Goal: Register for event/course

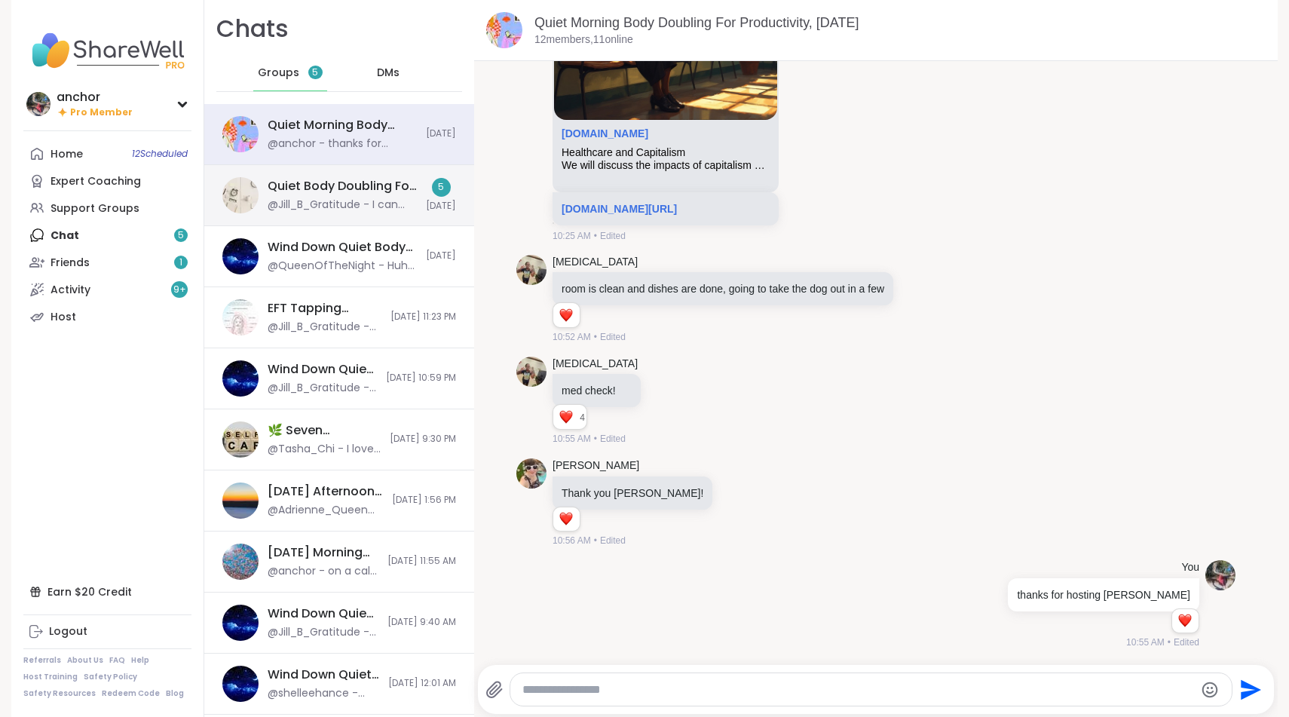
click at [286, 210] on div "@Jill_B_Gratitude - I can create some BD sessions too for tmr and sun" at bounding box center [342, 204] width 149 height 15
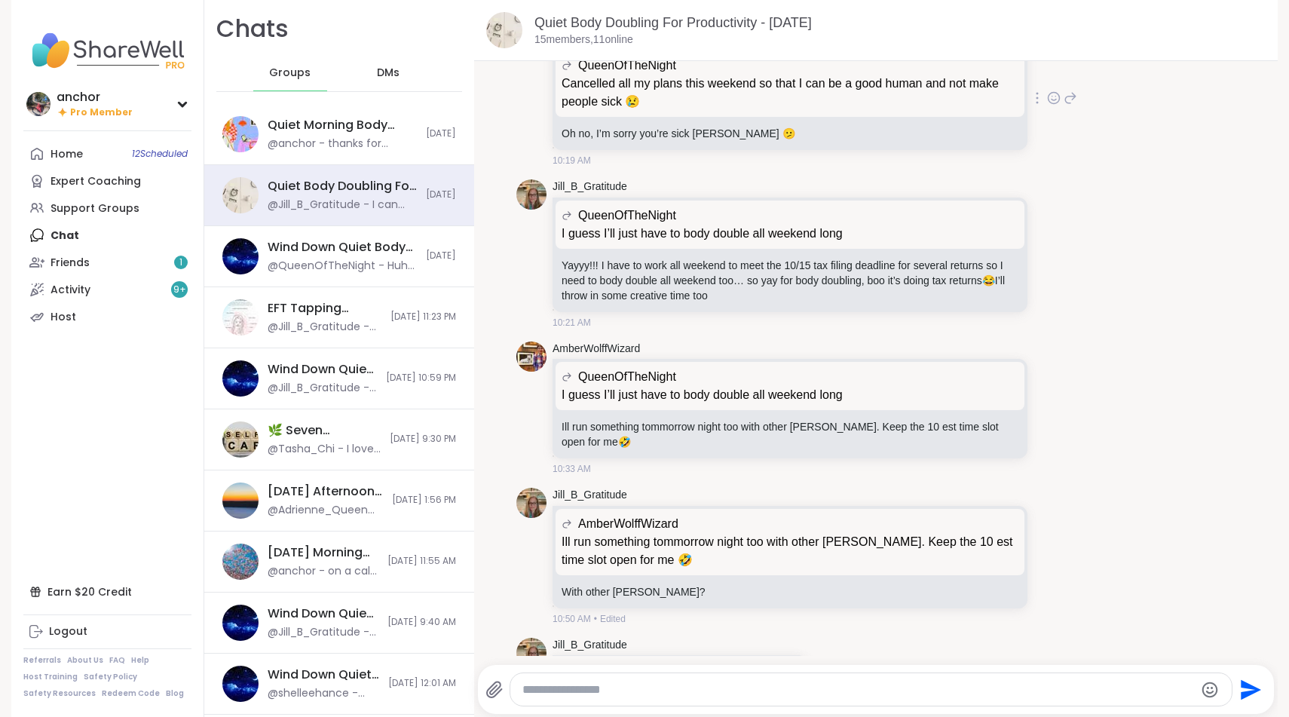
scroll to position [3011, 0]
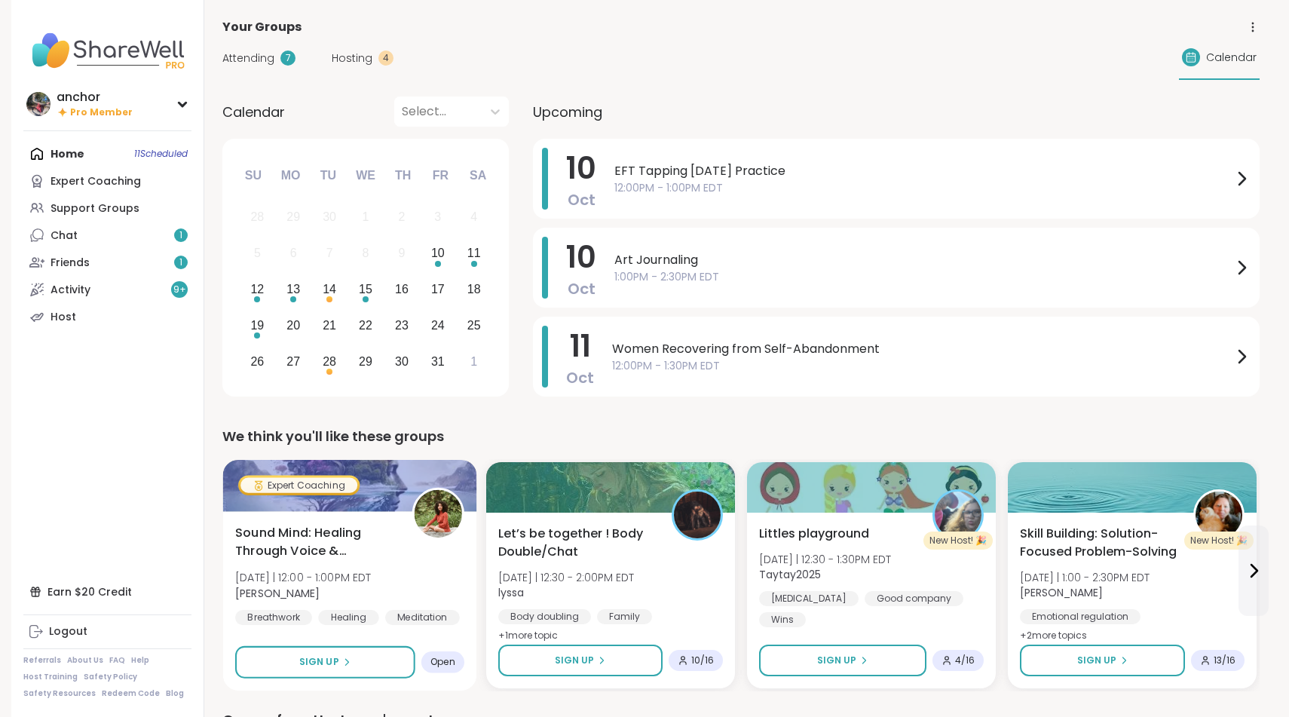
click at [427, 583] on div "Sound Mind: Healing Through Voice & Vibration [DATE] | 12:00 - 1:00PM EDT [PERS…" at bounding box center [349, 575] width 229 height 102
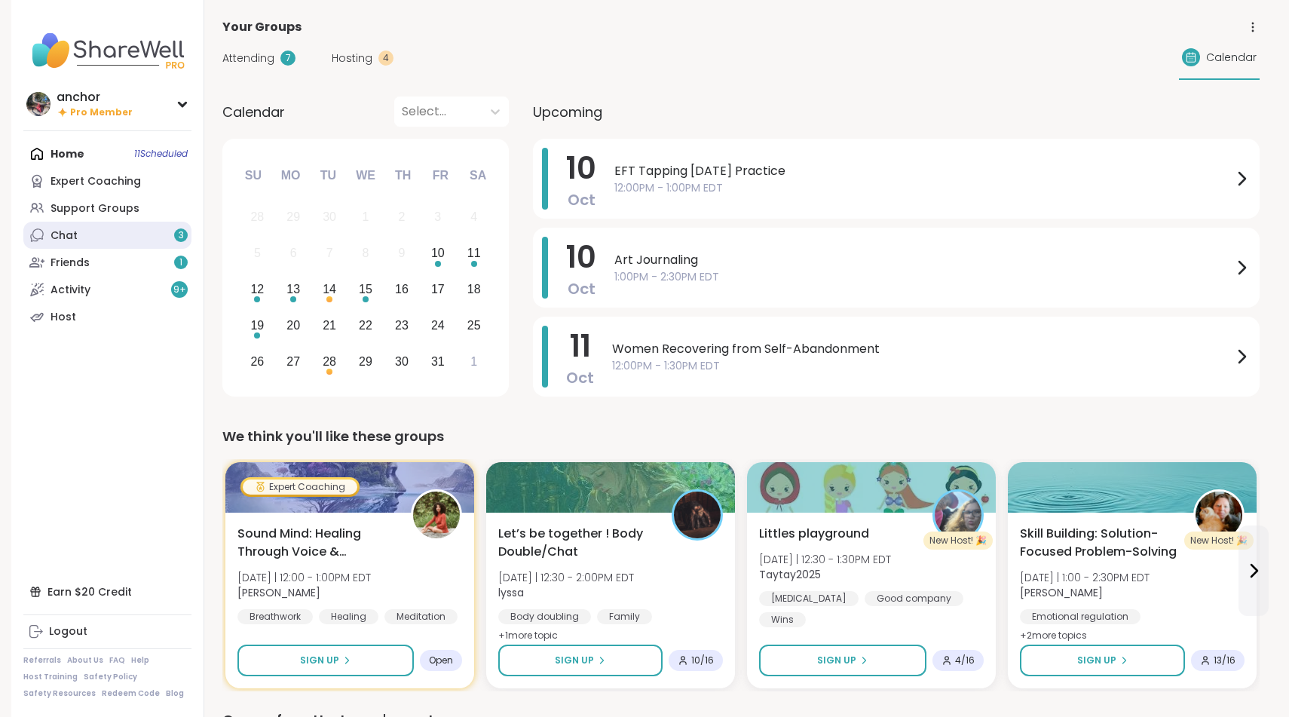
click at [94, 235] on link "Chat 3" at bounding box center [107, 235] width 168 height 27
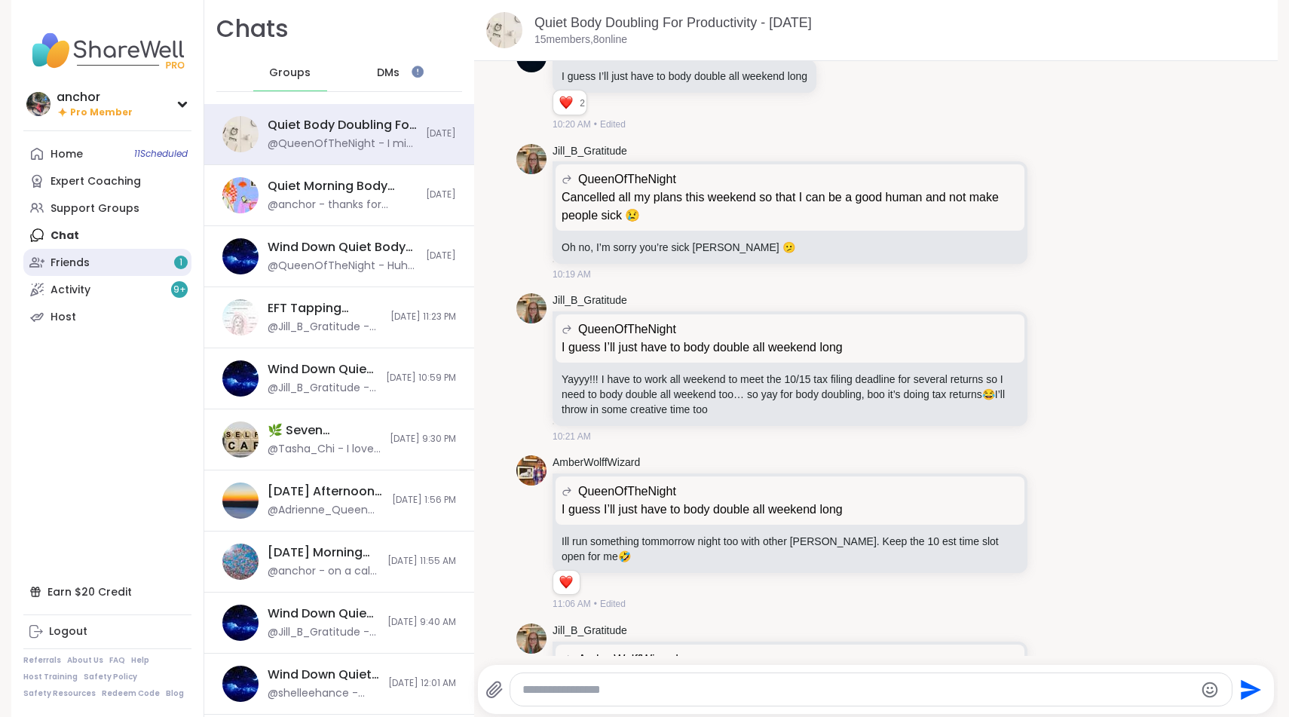
click at [129, 255] on link "Friends 1" at bounding box center [107, 262] width 168 height 27
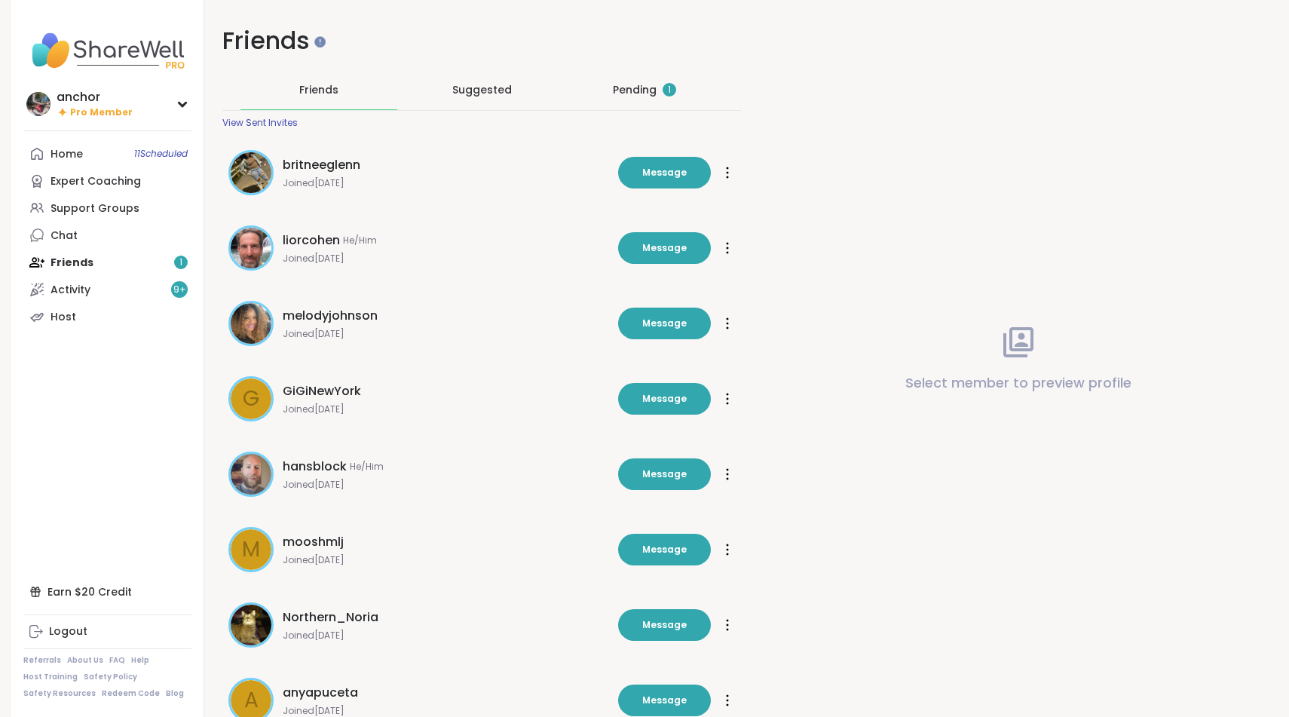
click at [644, 93] on div "Pending 1" at bounding box center [644, 89] width 63 height 15
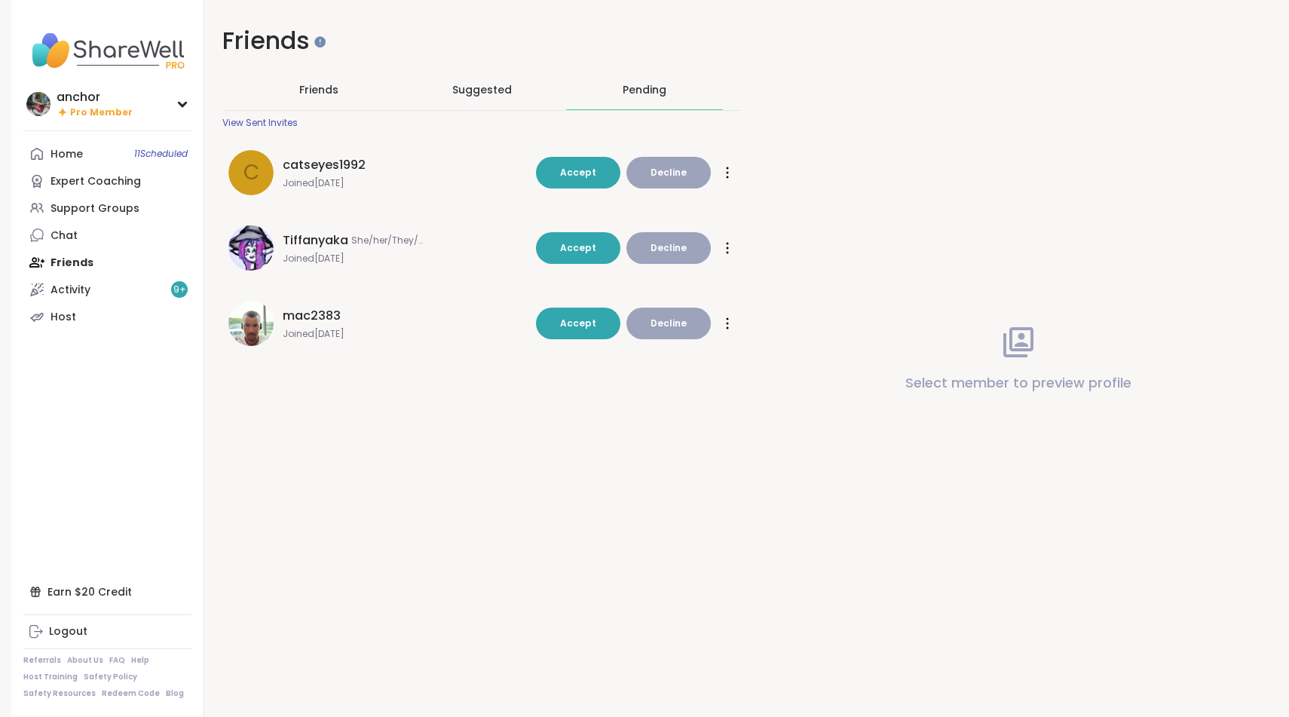
click at [357, 169] on span "catseyes1992" at bounding box center [324, 165] width 83 height 18
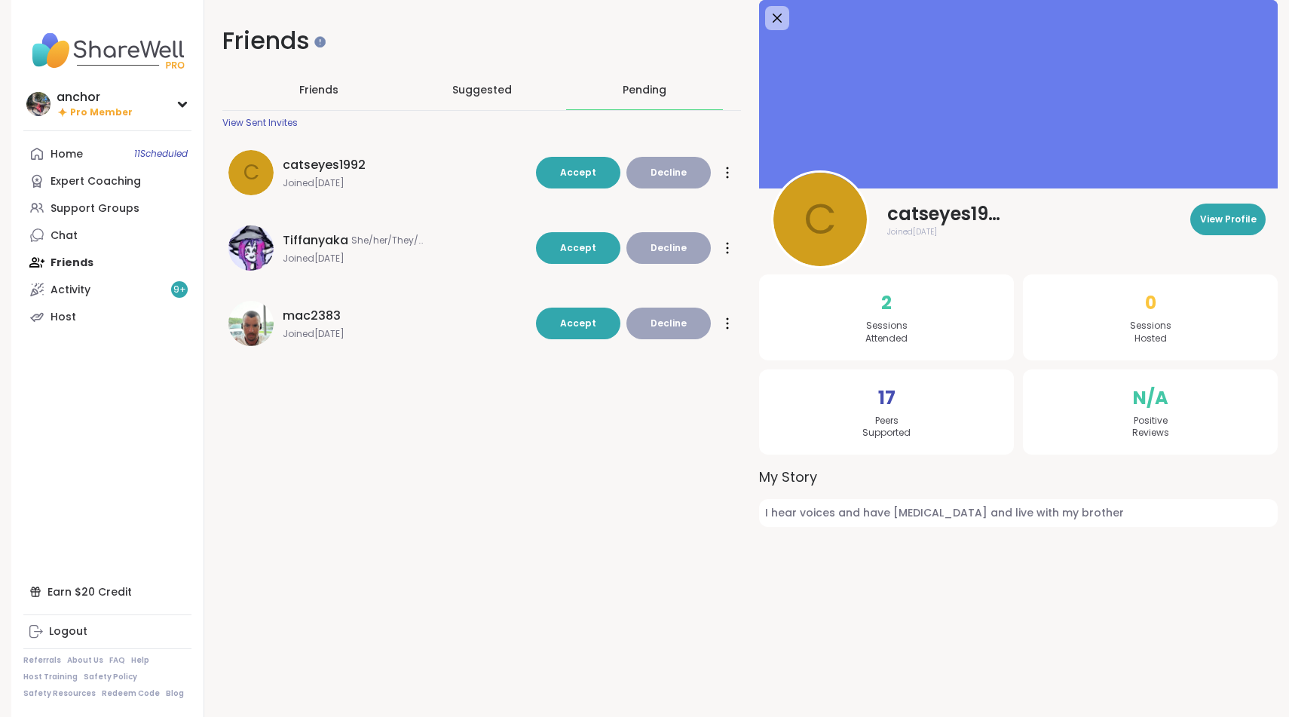
click at [700, 176] on button "Decline" at bounding box center [668, 173] width 84 height 32
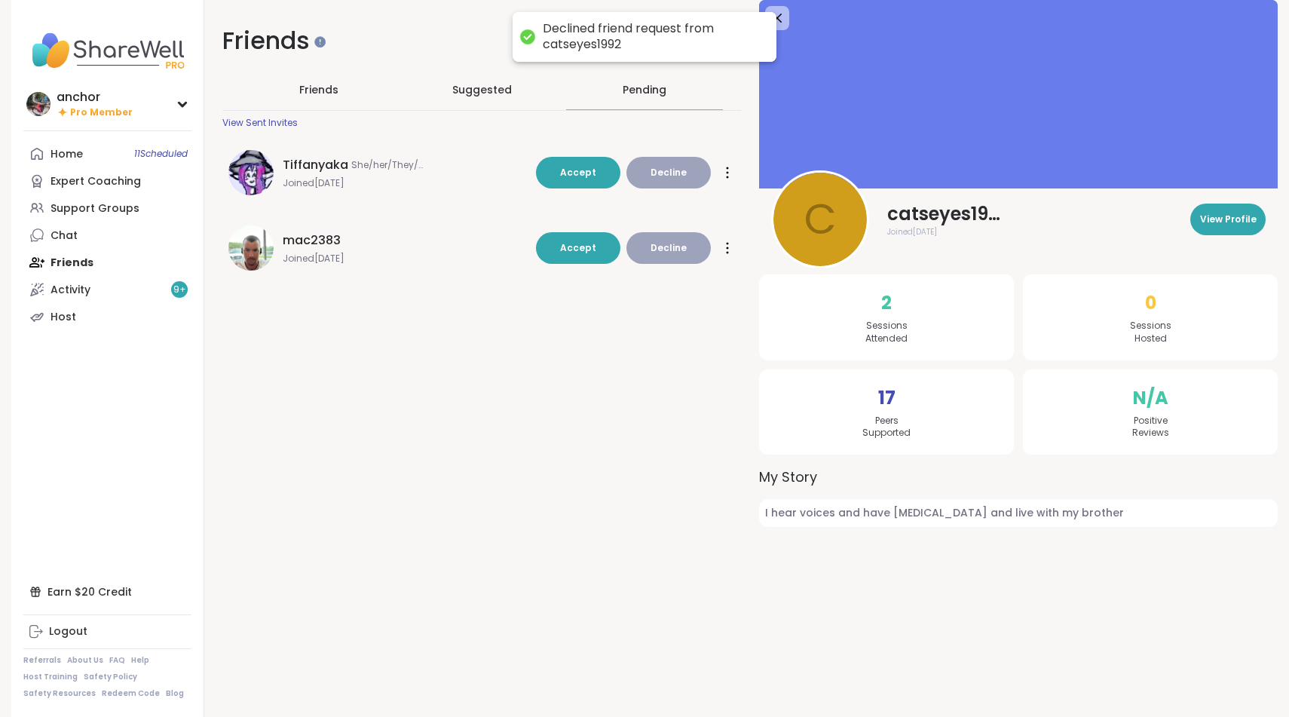
click at [470, 177] on span "Joined [DATE]" at bounding box center [405, 183] width 244 height 12
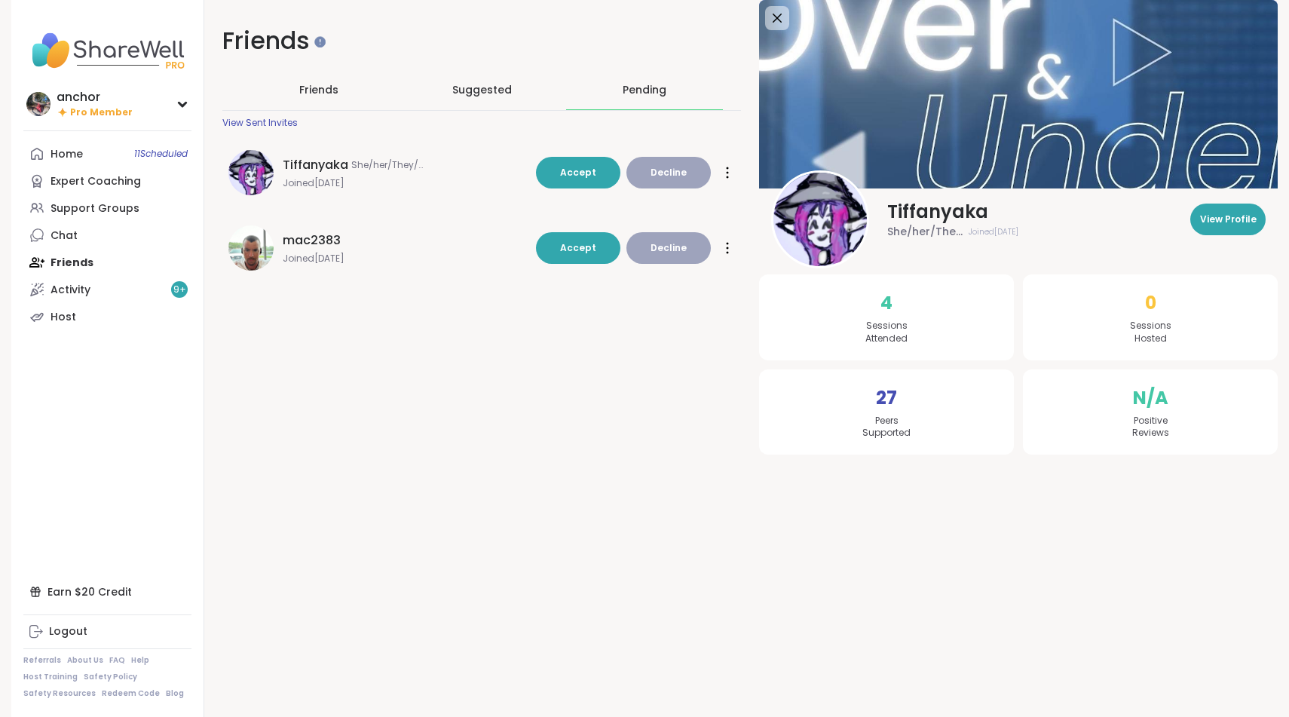
click at [476, 223] on div "mac2383 Joined [DATE] Accept Decline Accept Decline" at bounding box center [481, 247] width 518 height 63
click at [482, 261] on span "Joined [DATE]" at bounding box center [405, 258] width 244 height 12
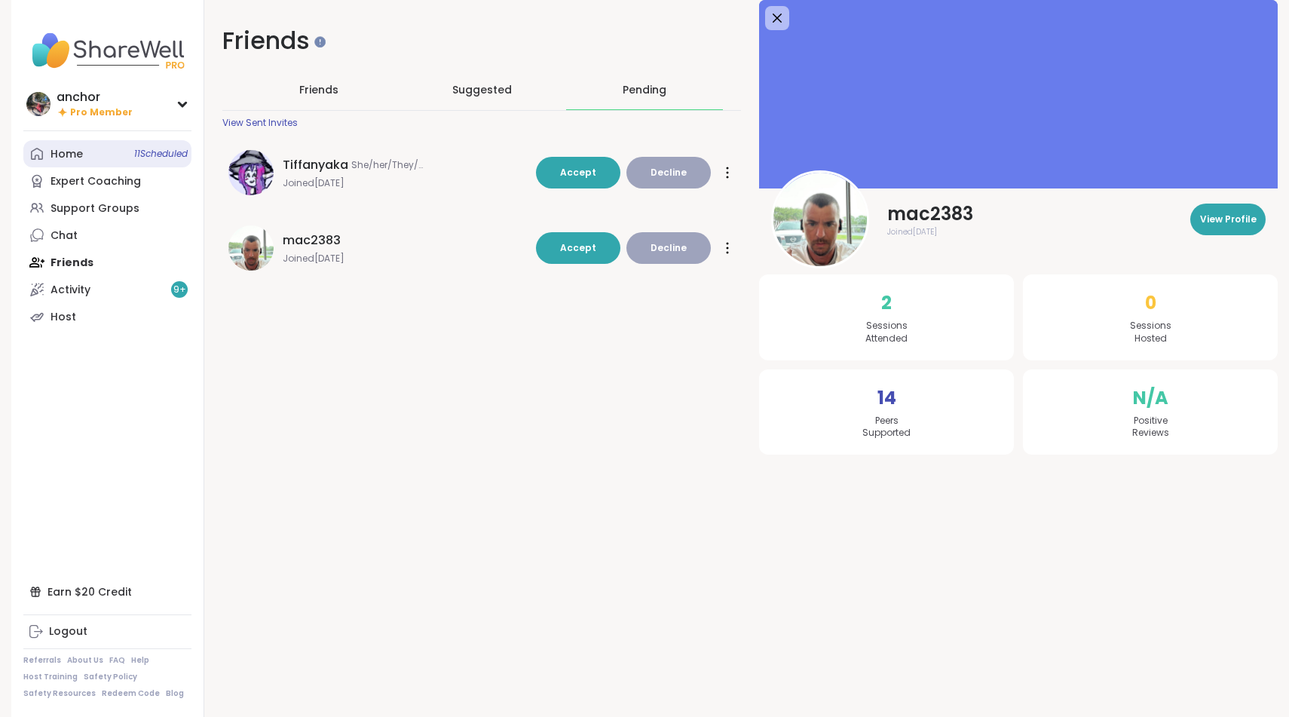
click at [86, 161] on link "Home 11 Scheduled" at bounding box center [107, 153] width 168 height 27
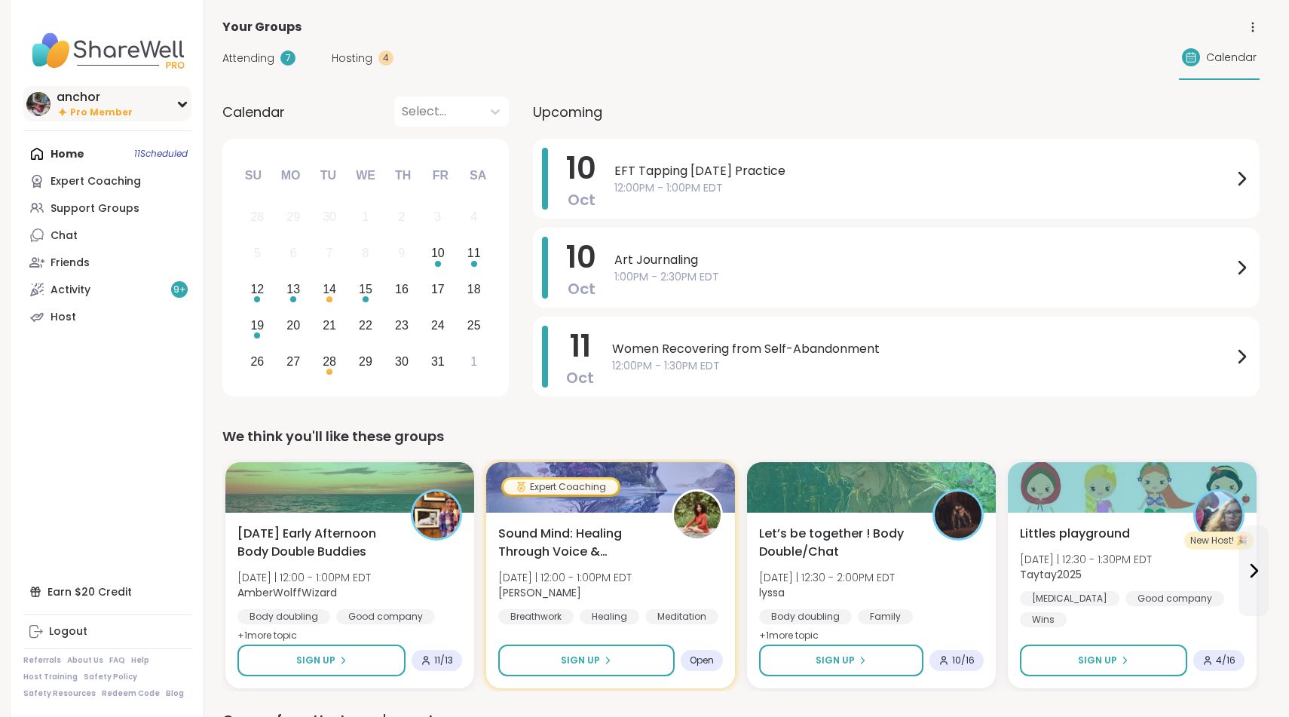
click at [90, 93] on div "anchor" at bounding box center [95, 97] width 76 height 17
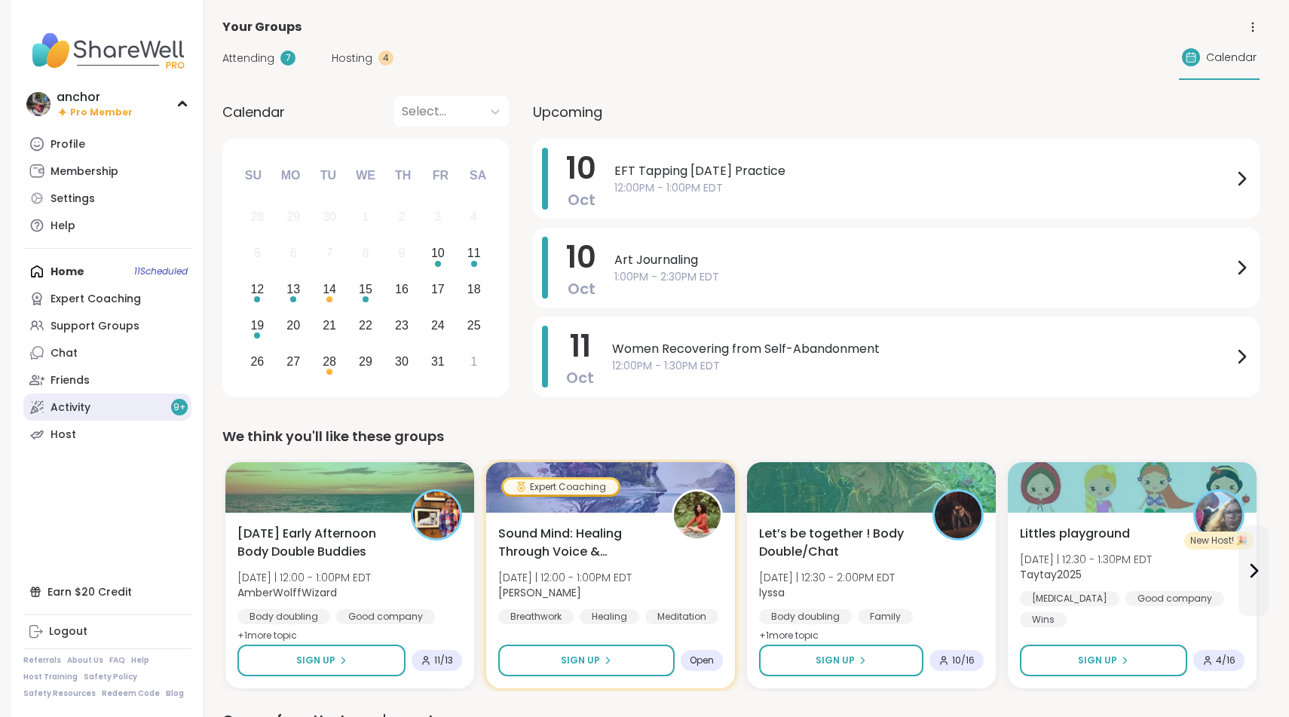
click at [102, 398] on link "Activity 9 +" at bounding box center [107, 406] width 168 height 27
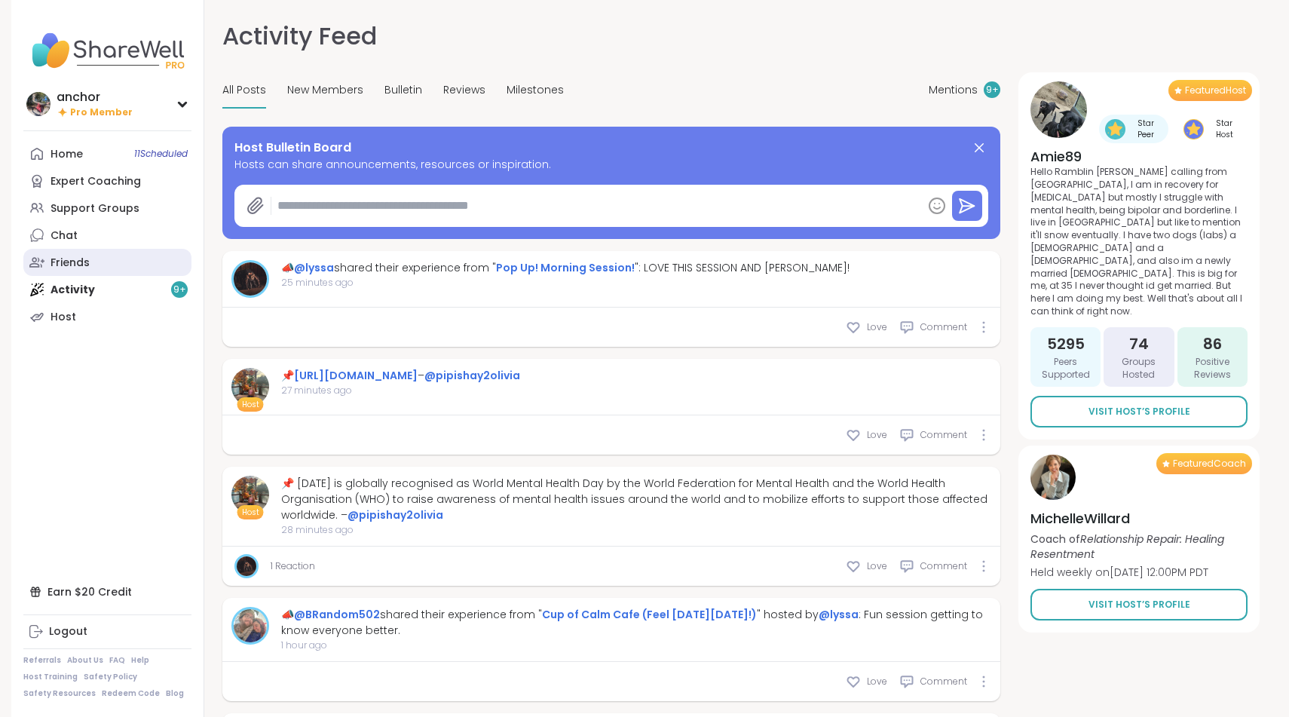
type textarea "*"
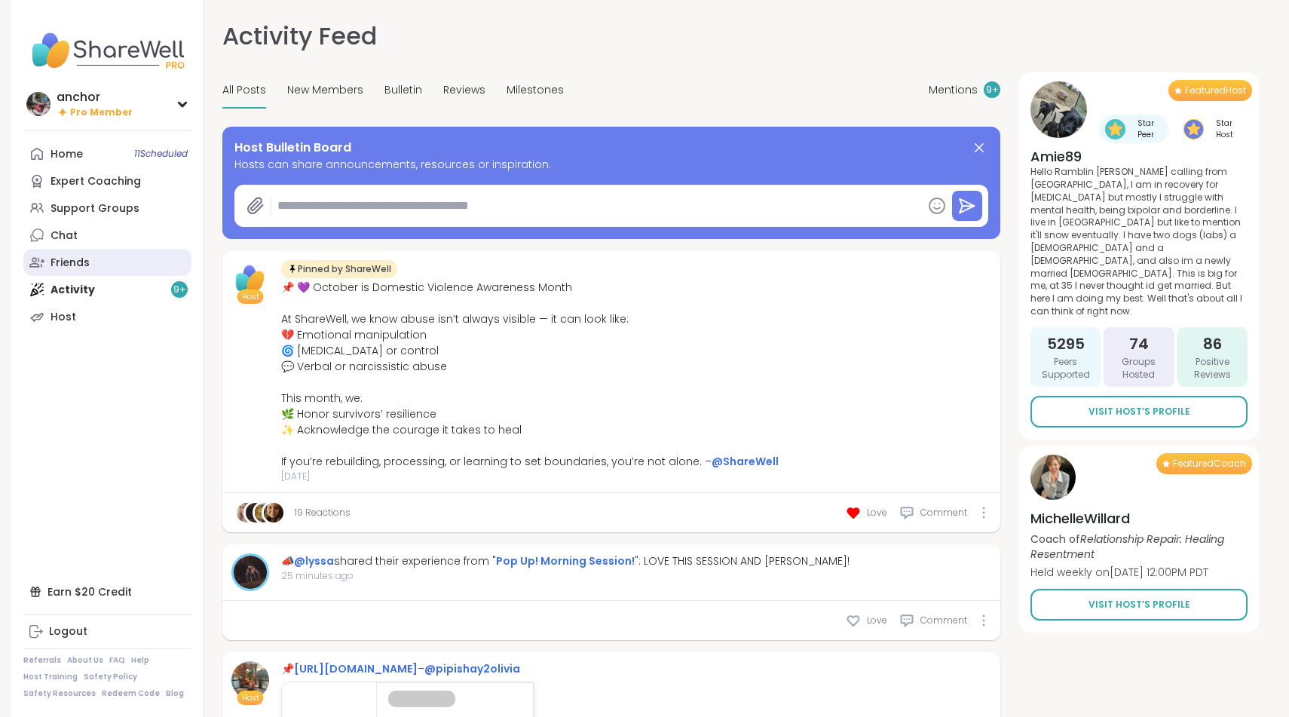
click at [124, 254] on link "Friends" at bounding box center [107, 262] width 168 height 27
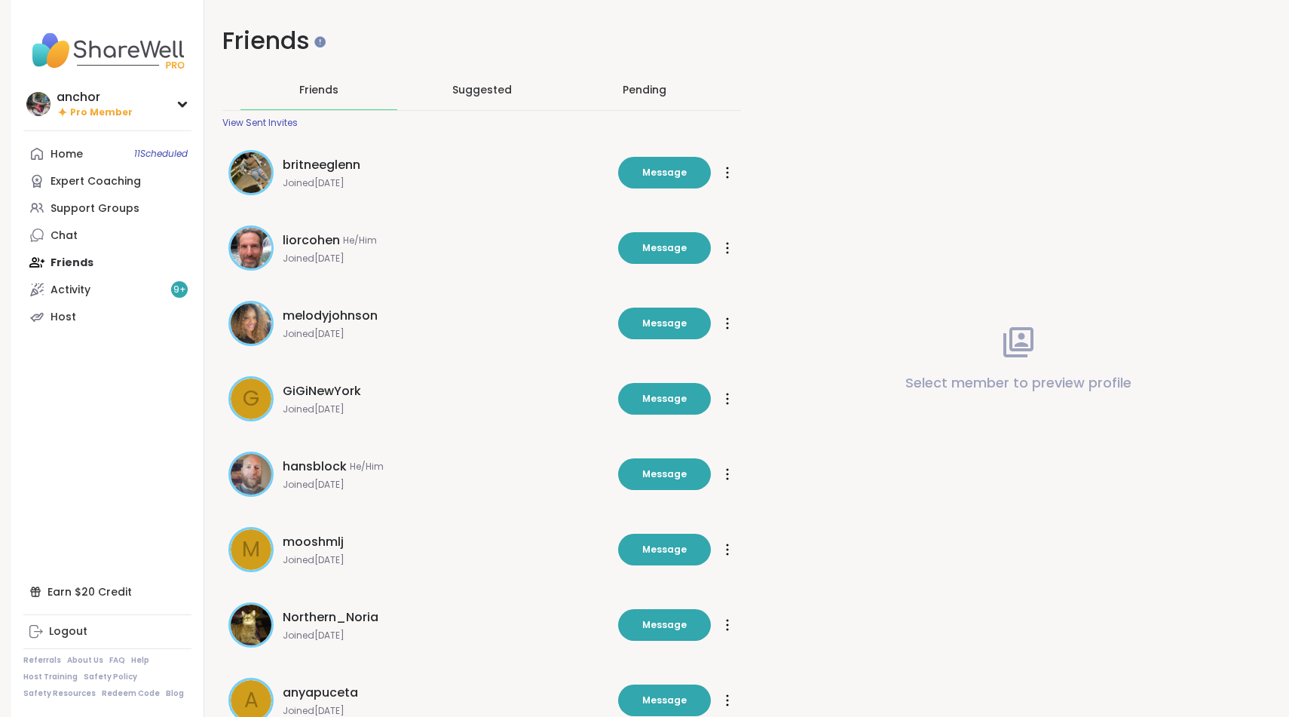
click at [643, 96] on div "Pending" at bounding box center [644, 89] width 44 height 15
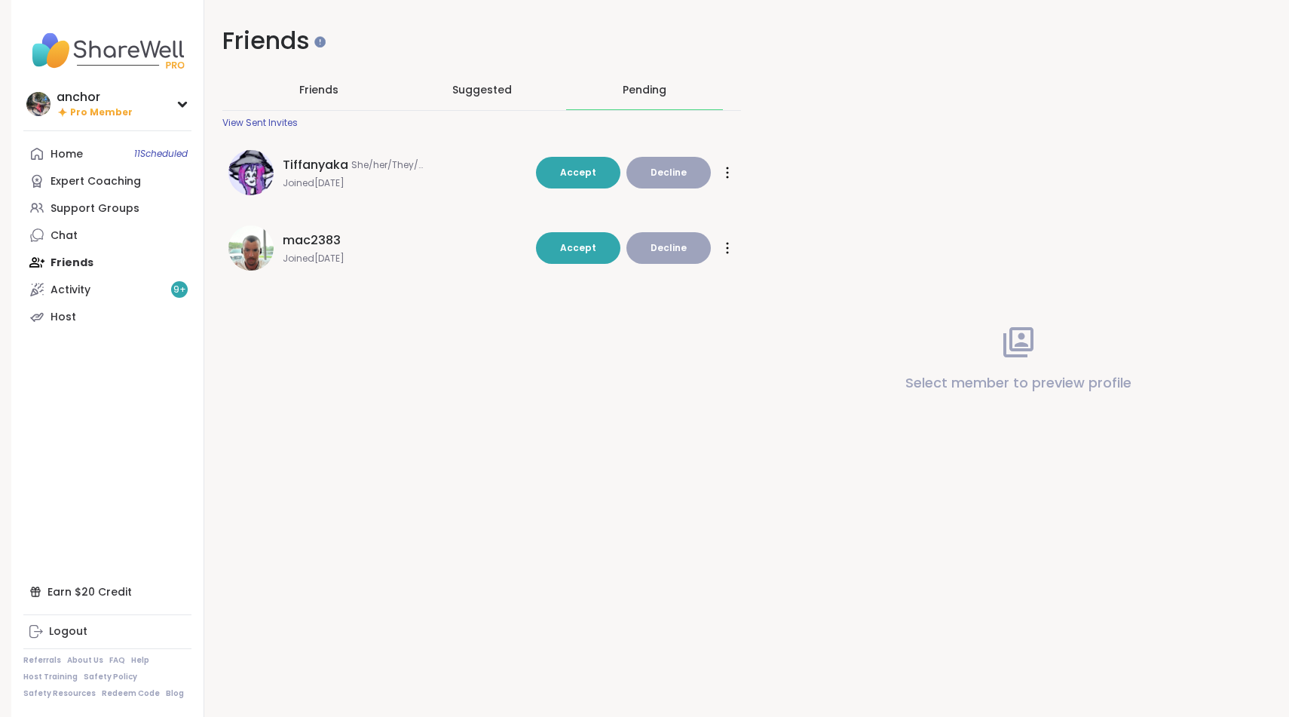
click at [653, 239] on button "Decline" at bounding box center [668, 248] width 84 height 32
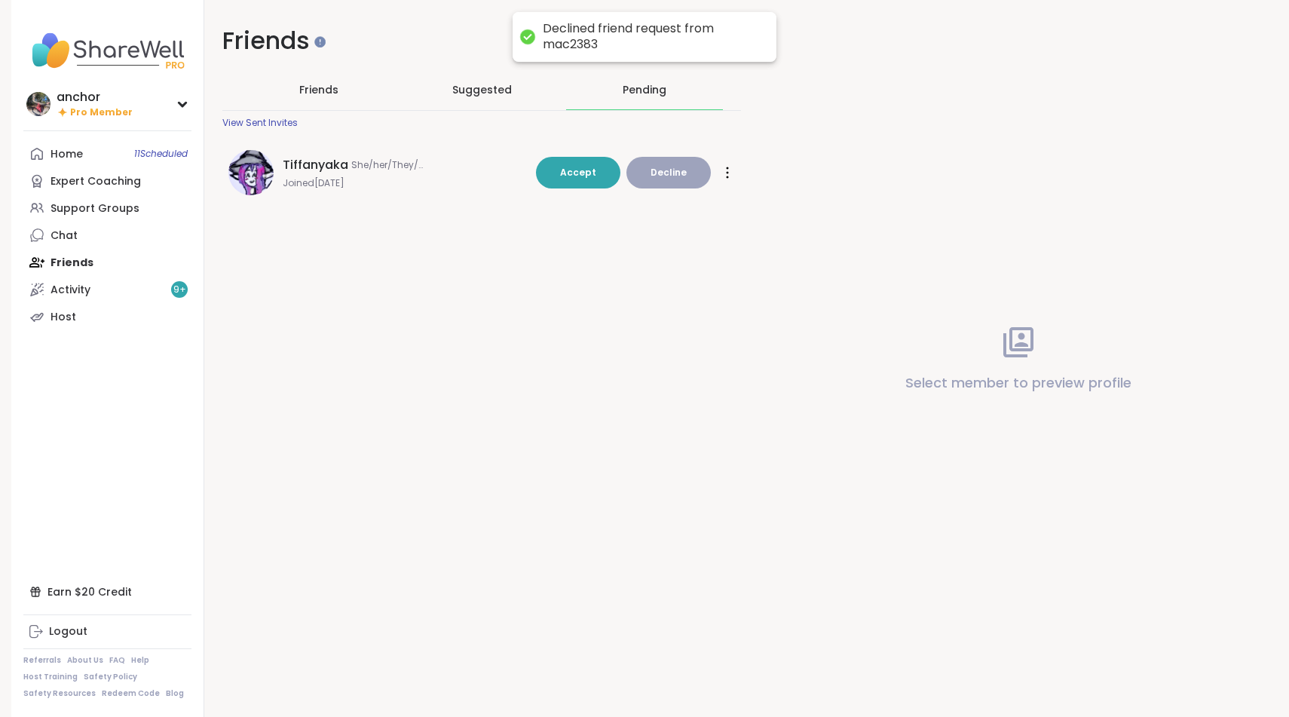
drag, startPoint x: 662, startPoint y: 177, endPoint x: 650, endPoint y: 396, distance: 219.7
click at [650, 396] on div "Friends Friends Suggested Pending View Sent Invites Tiffanyaka She/her/They/The…" at bounding box center [740, 358] width 1073 height 717
click at [645, 169] on button "Decline" at bounding box center [668, 173] width 84 height 32
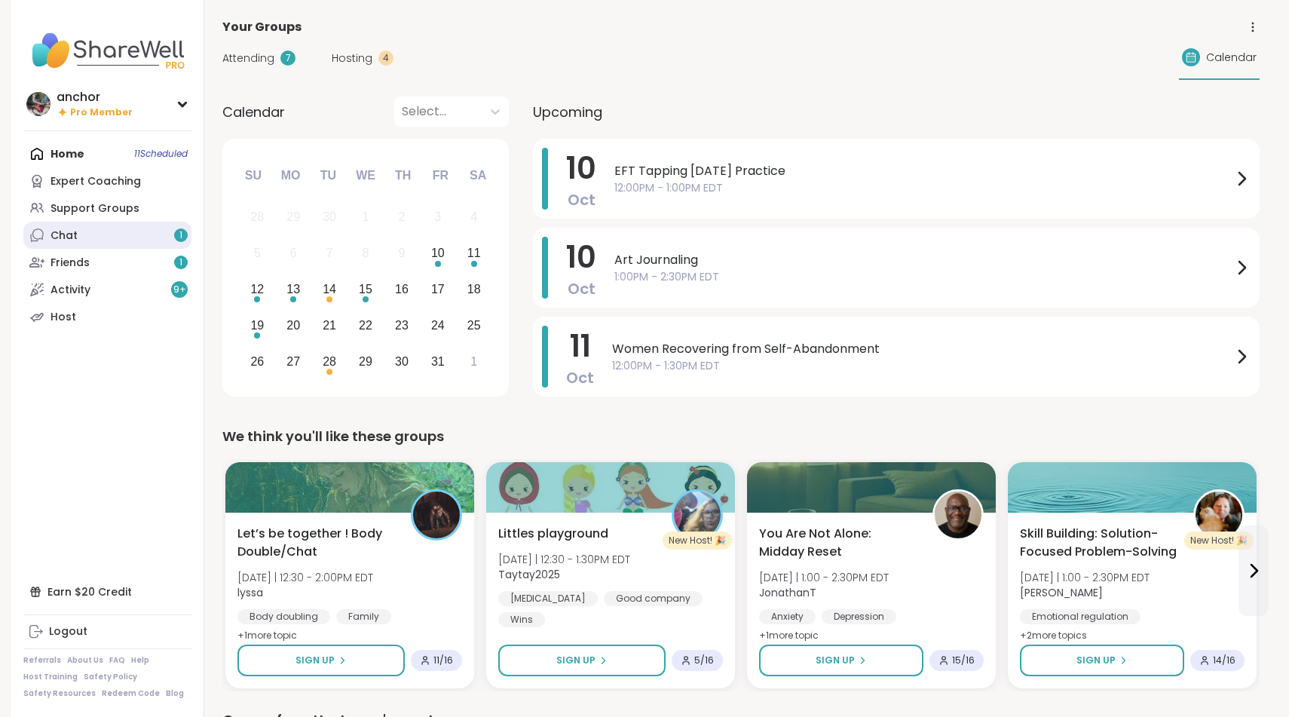
click at [84, 230] on link "Chat 1" at bounding box center [107, 235] width 168 height 27
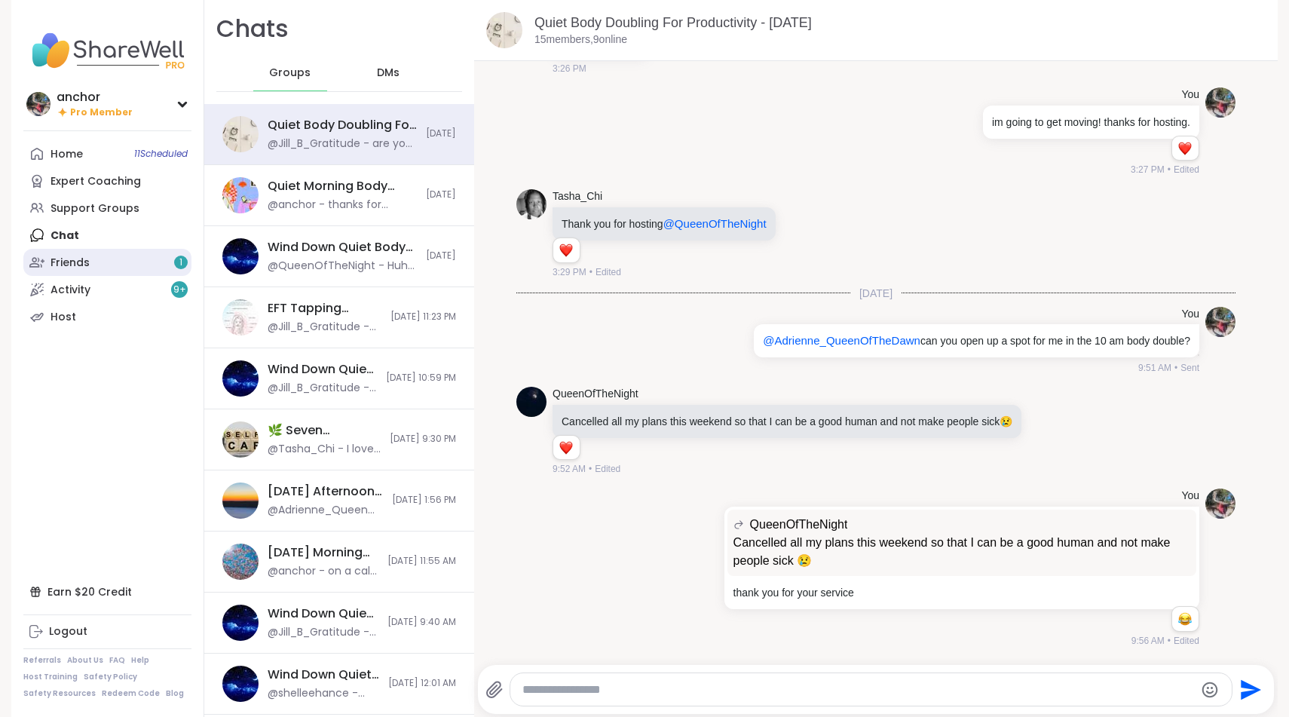
click at [79, 260] on div "Friends 1" at bounding box center [69, 262] width 39 height 15
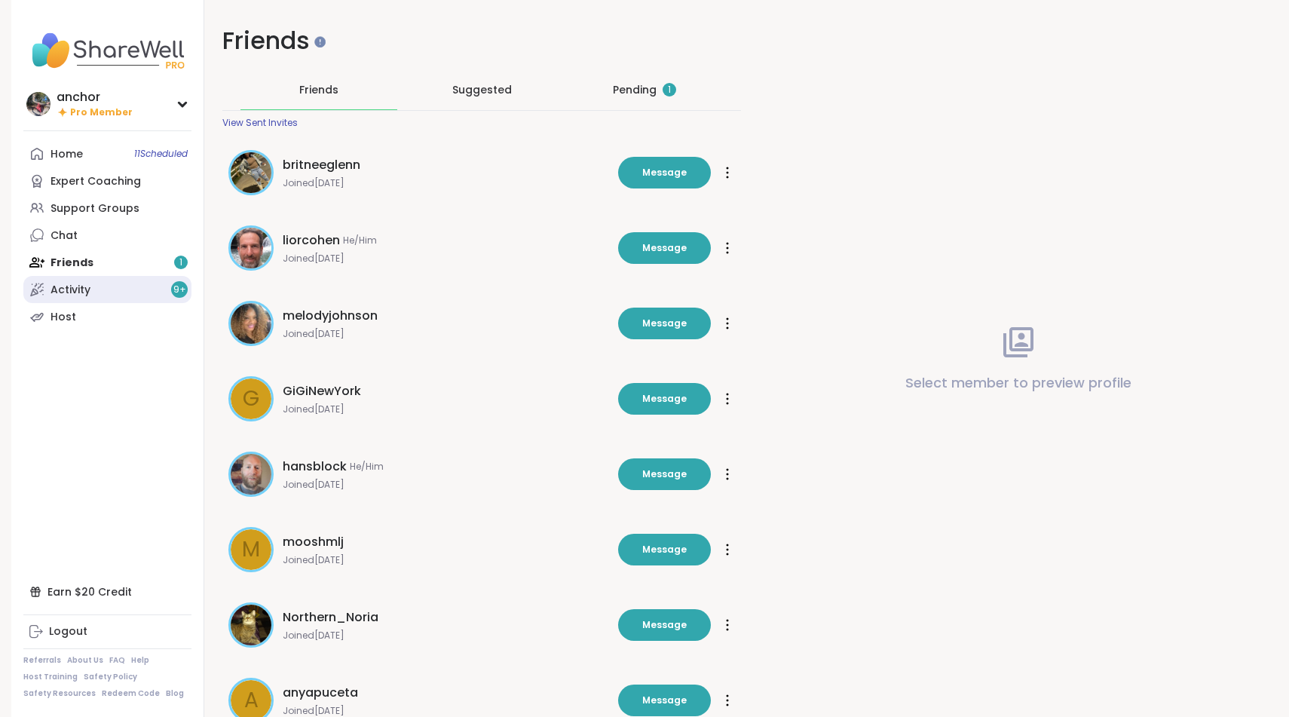
click at [81, 289] on div "Activity 9 +" at bounding box center [70, 290] width 40 height 15
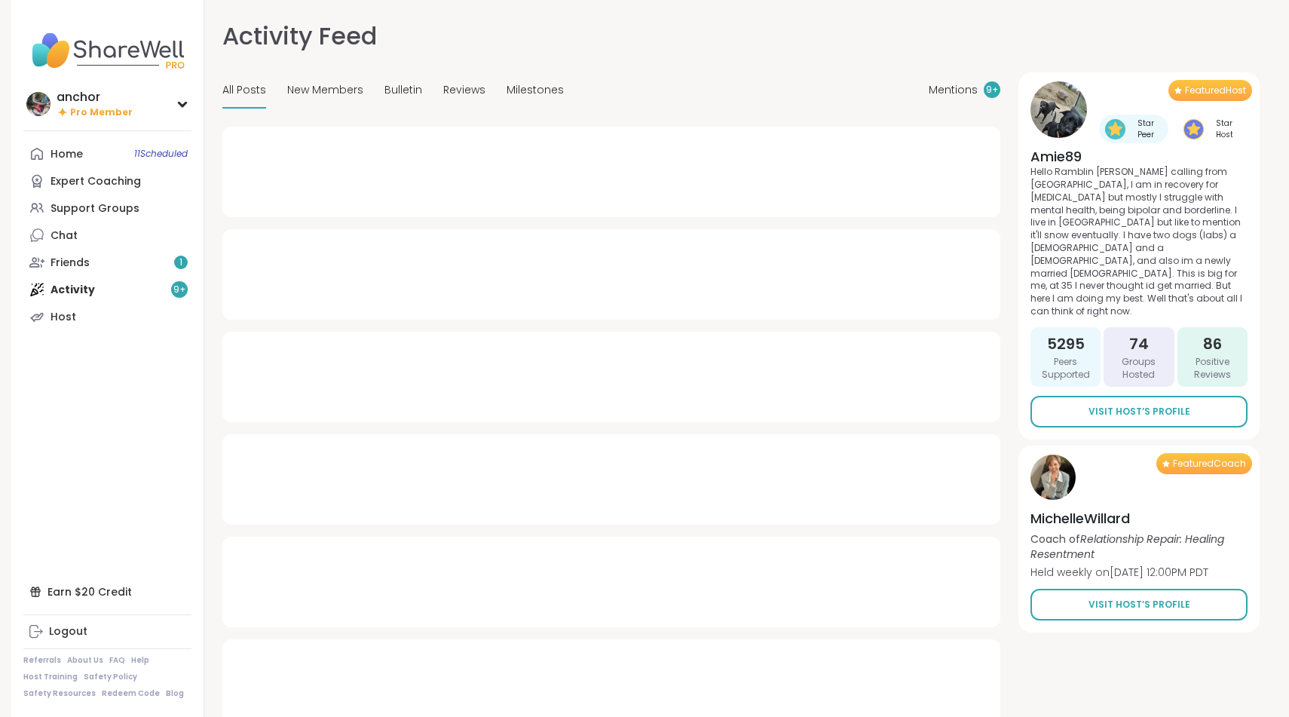
type textarea "*"
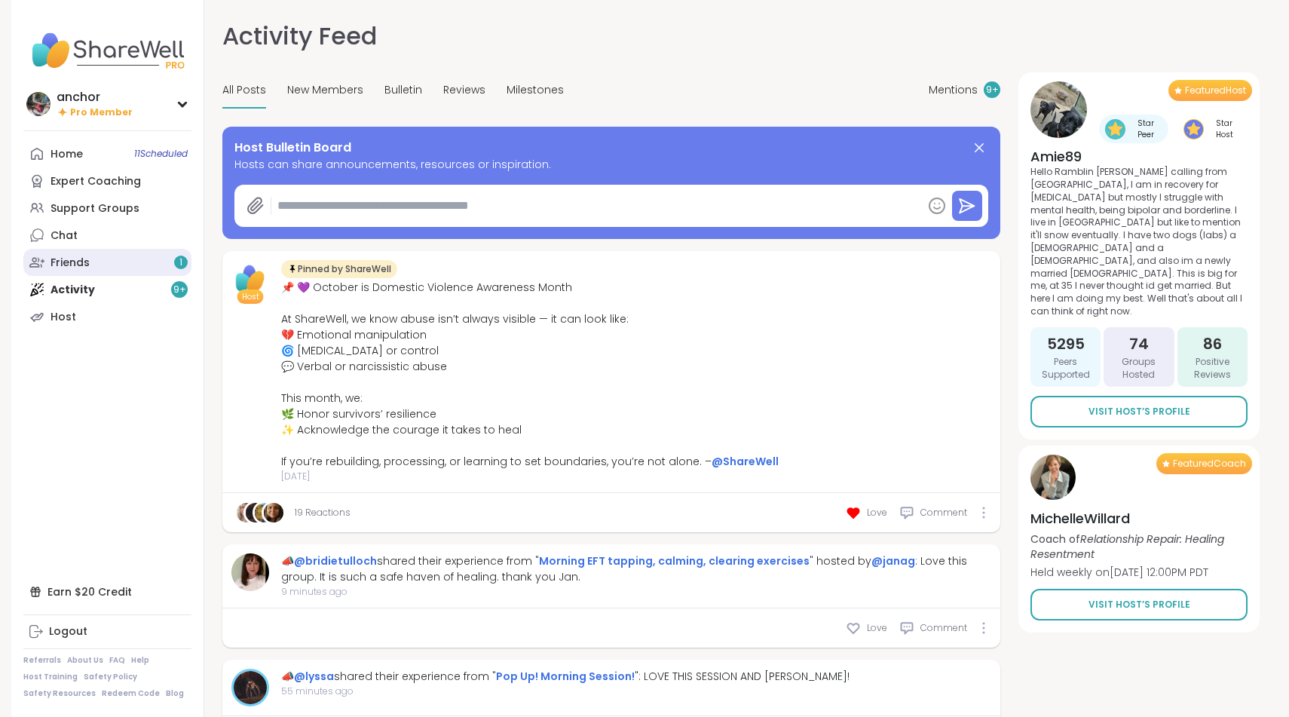
click at [87, 268] on div "Friends 1" at bounding box center [69, 262] width 39 height 15
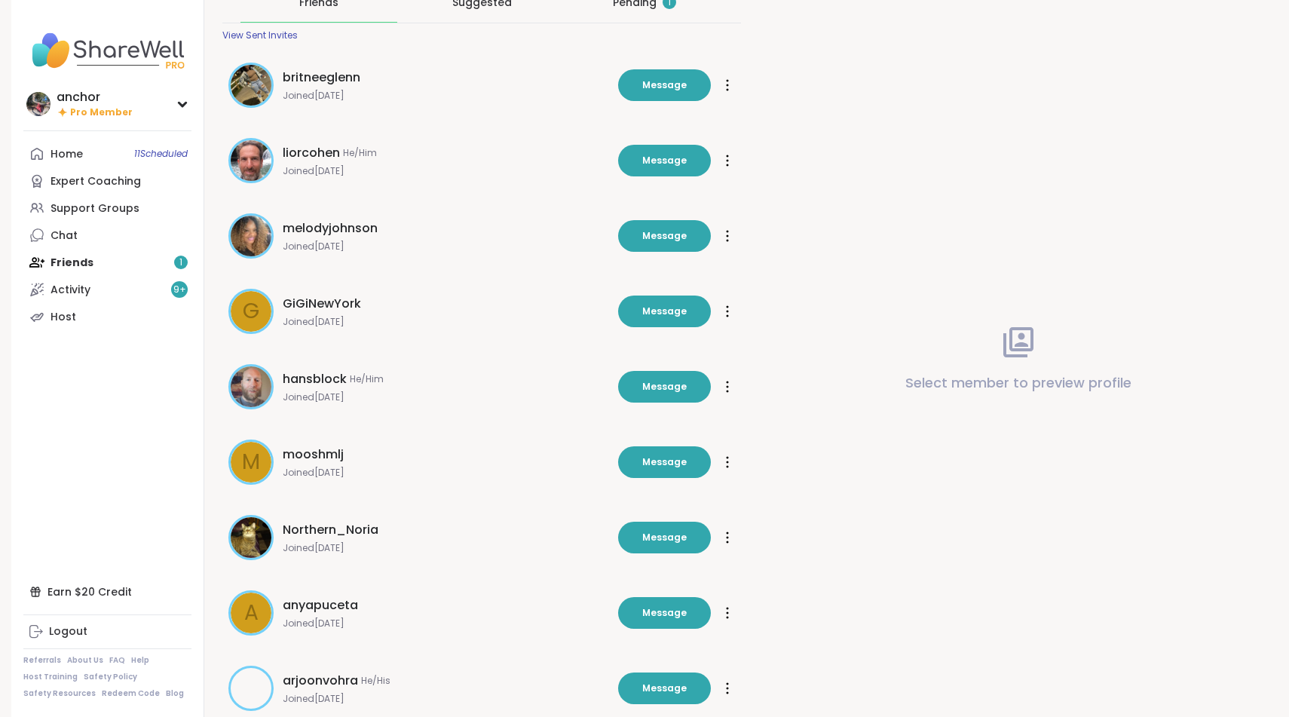
scroll to position [87, 0]
click at [162, 211] on link "Support Groups" at bounding box center [107, 207] width 168 height 27
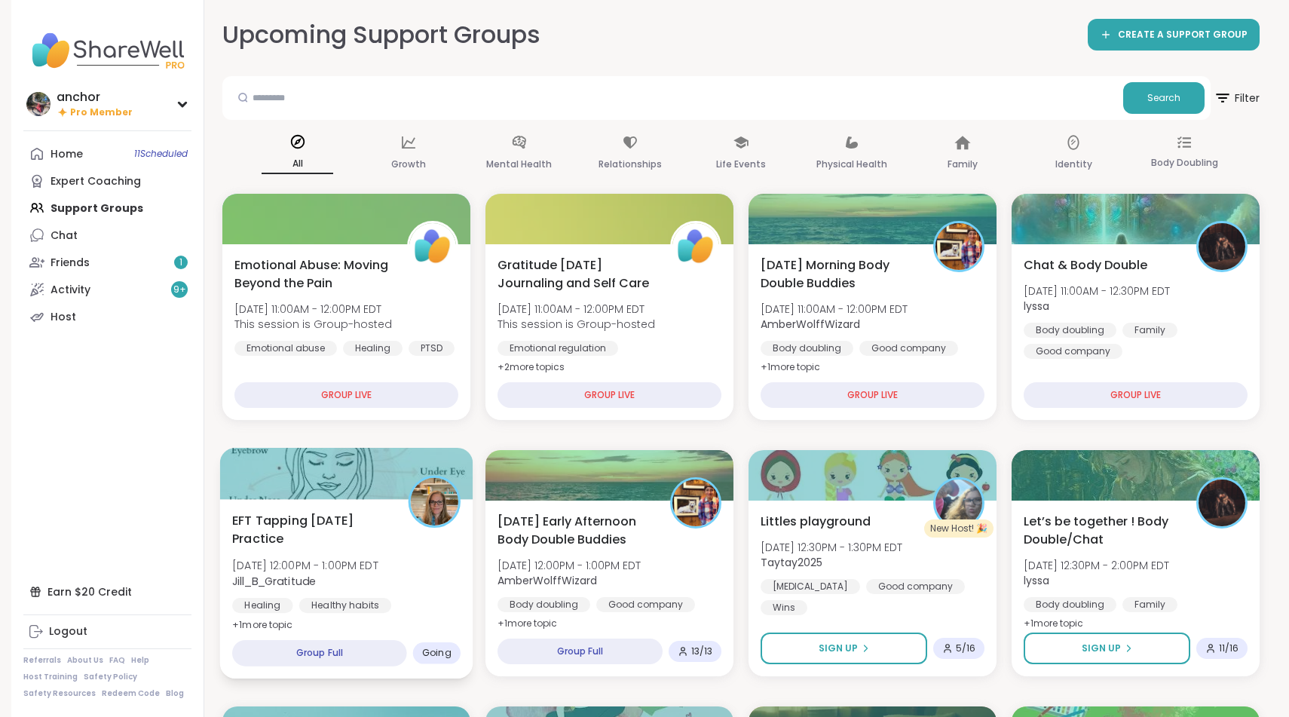
click at [430, 531] on div "EFT Tapping Friday Practice Fri, Oct 10 | 12:00PM - 1:00PM EDT Jill_B_Gratitude…" at bounding box center [346, 572] width 228 height 123
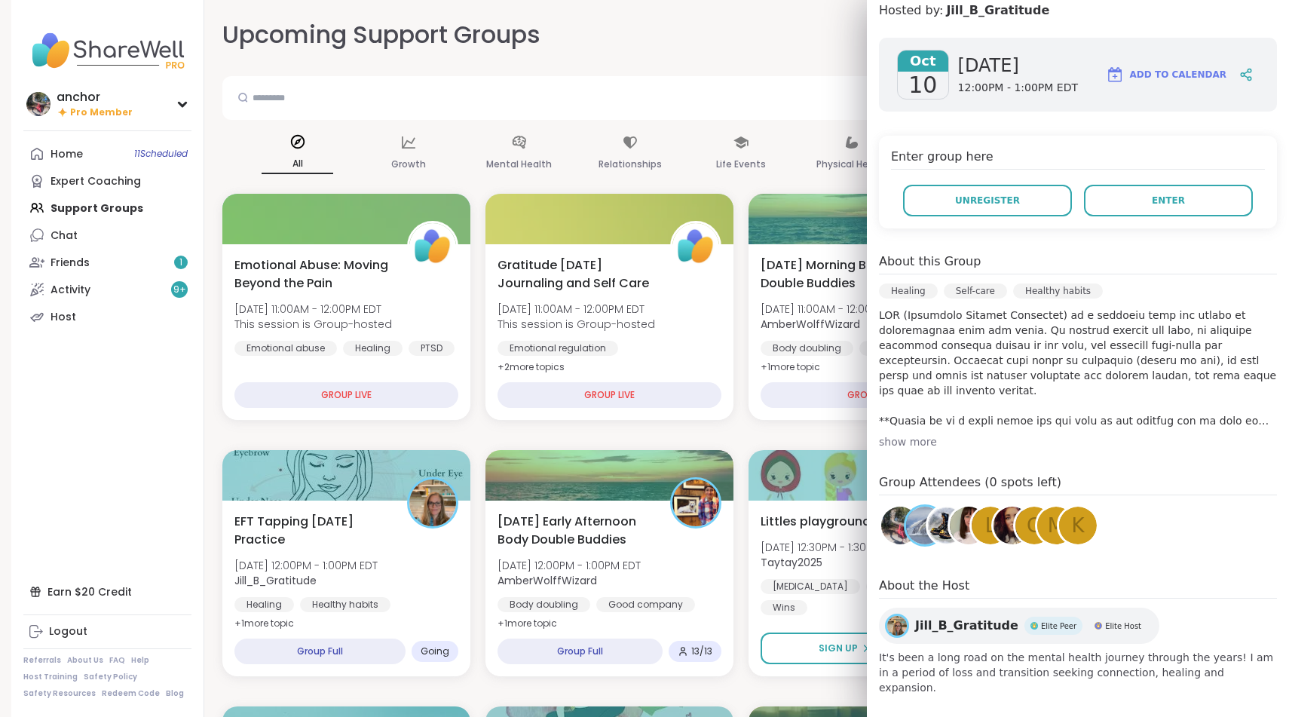
scroll to position [182, 0]
click at [1047, 203] on button "Unregister" at bounding box center [987, 201] width 169 height 32
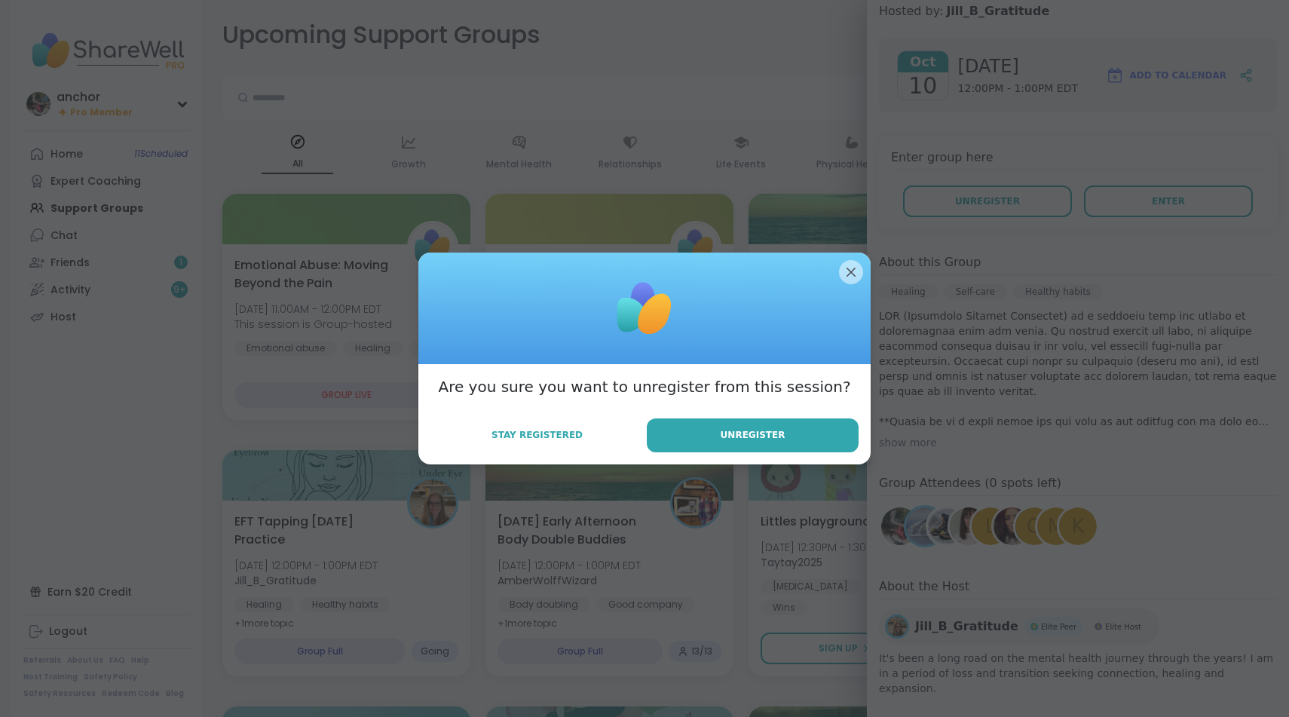
drag, startPoint x: 741, startPoint y: 436, endPoint x: 890, endPoint y: 388, distance: 156.6
click at [890, 388] on div "Are you sure you want to unregister from this session? Stay Registered Unregist…" at bounding box center [644, 358] width 1271 height 717
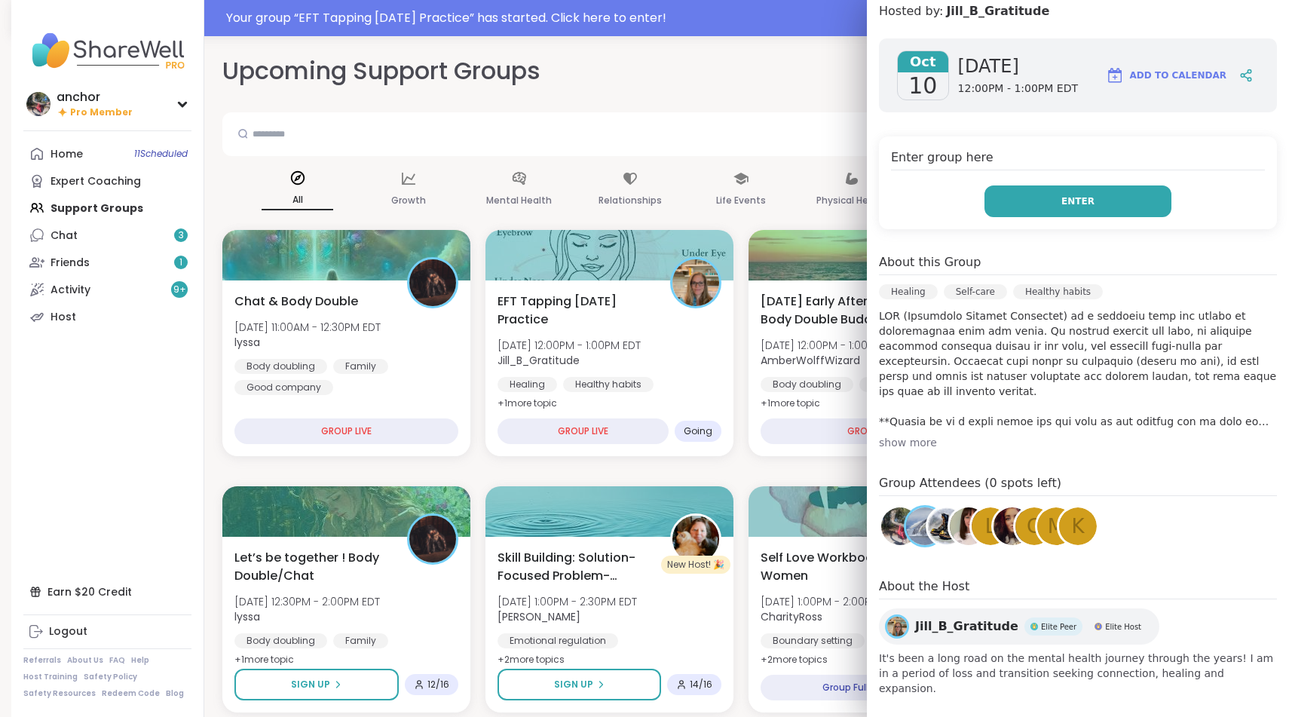
click at [1038, 195] on button "Enter" at bounding box center [1077, 201] width 187 height 32
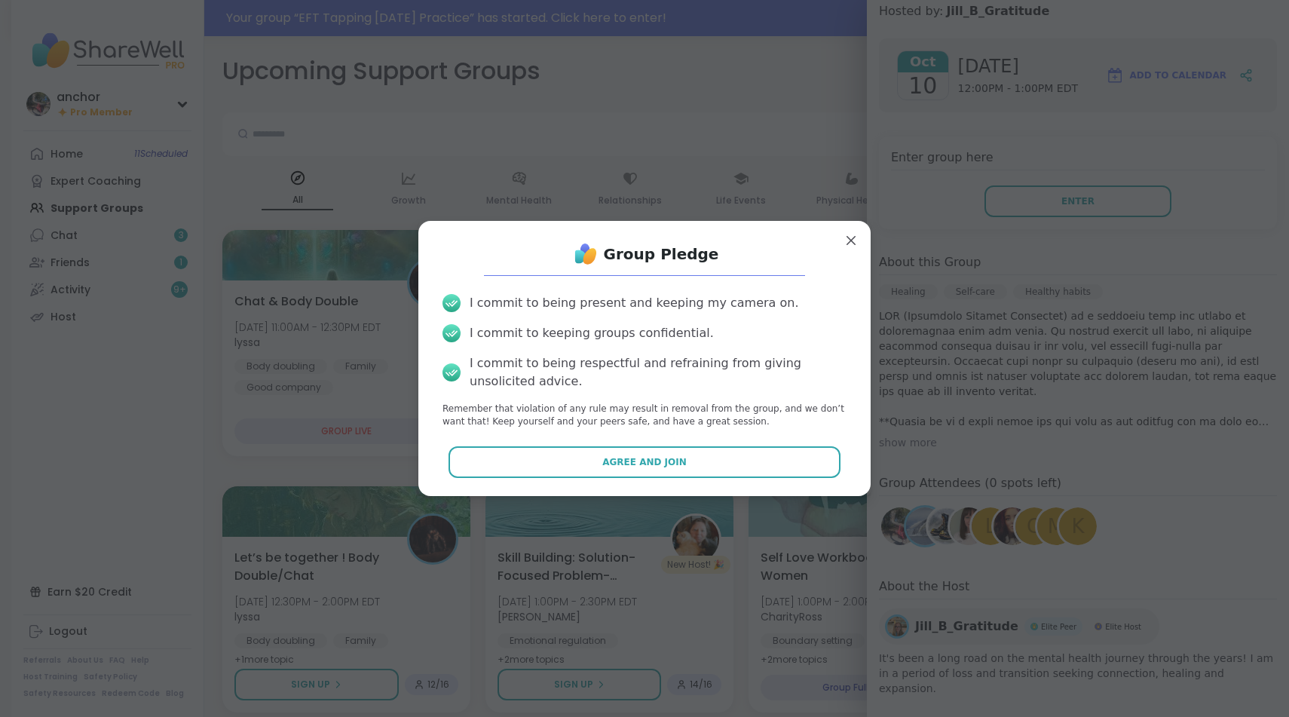
click at [689, 442] on div "Group Pledge I commit to being present and keeping my camera on. I commit to ke…" at bounding box center [644, 358] width 428 height 250
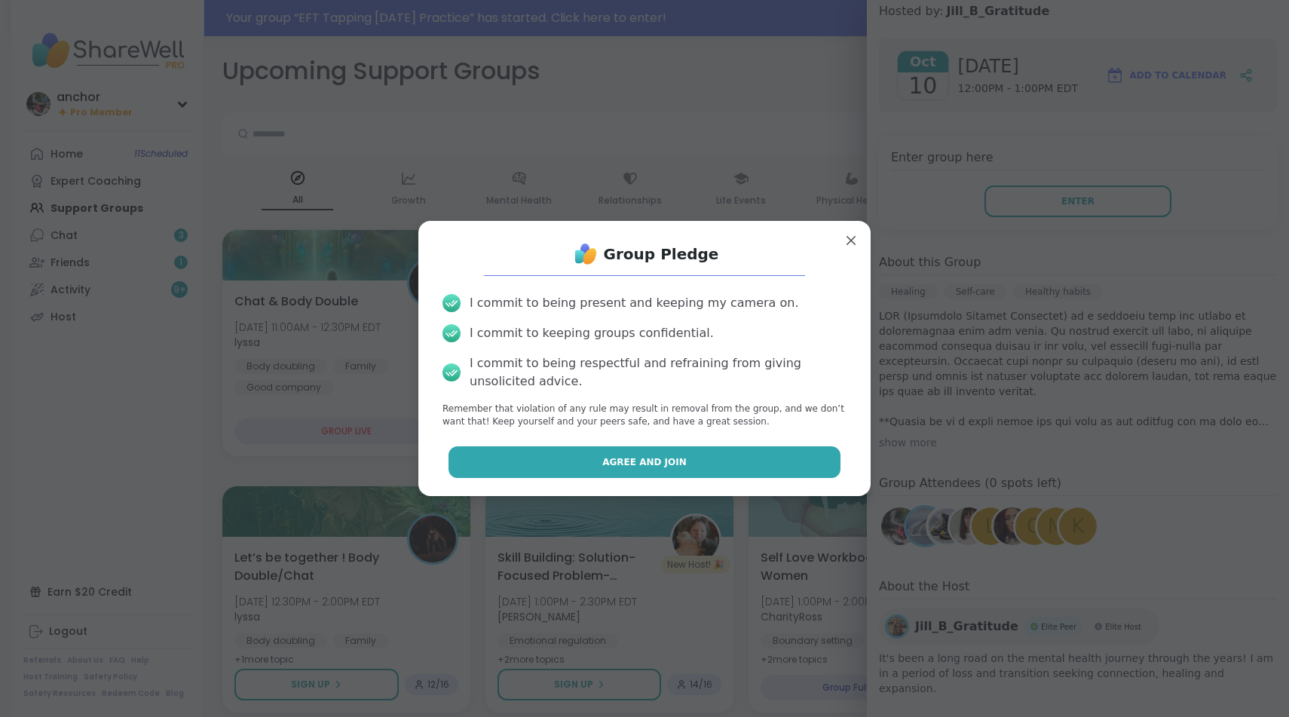
click at [688, 456] on button "Agree and Join" at bounding box center [644, 462] width 393 height 32
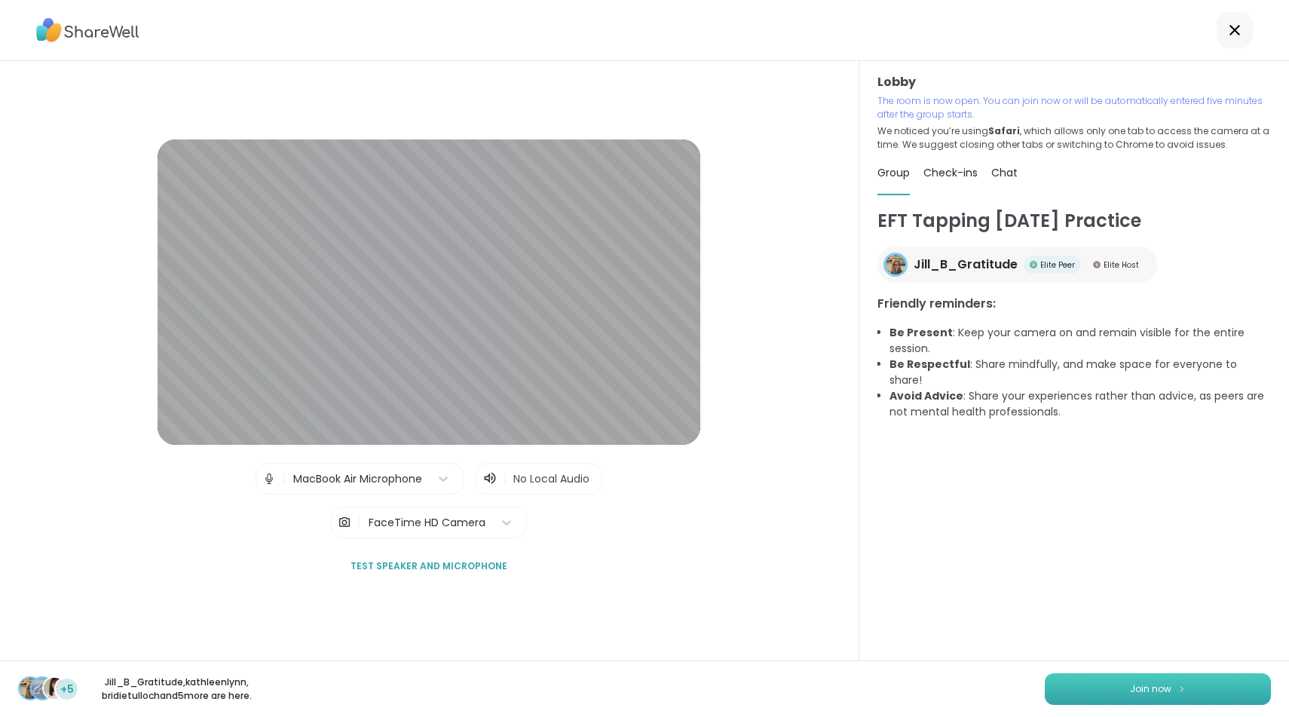
click at [1069, 697] on button "Join now" at bounding box center [1157, 689] width 226 height 32
